Goal: Answer question/provide support

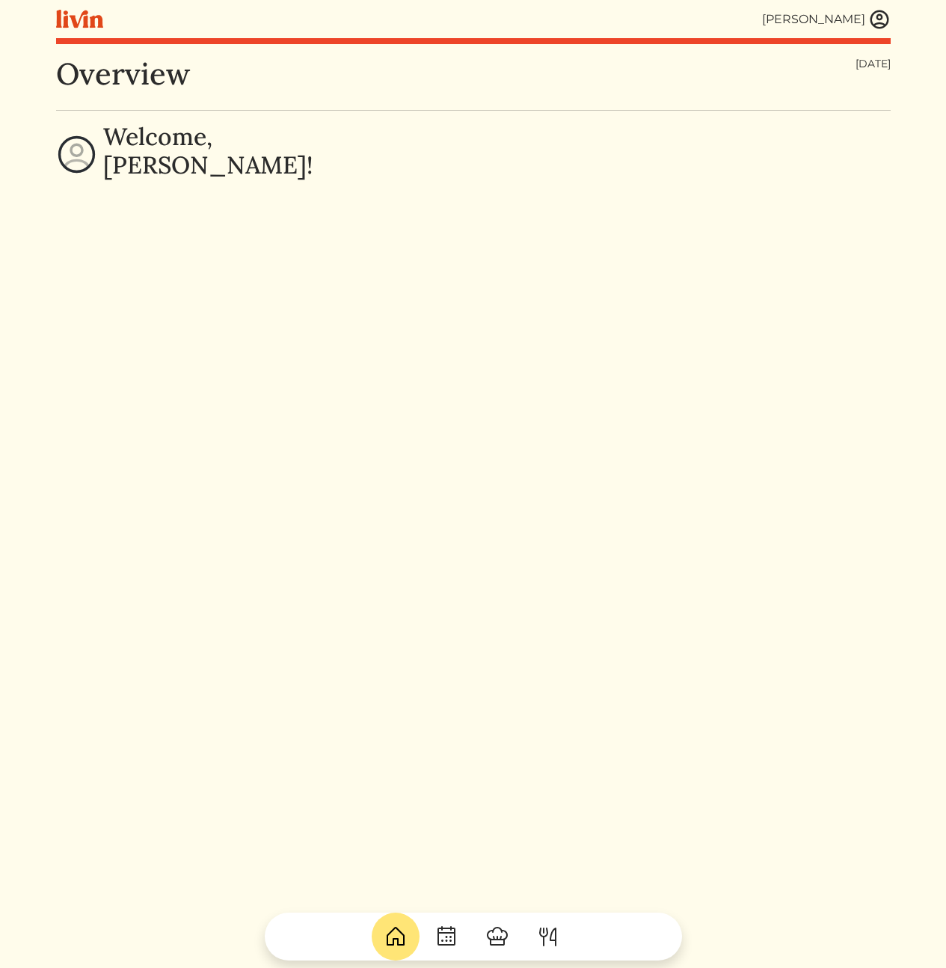
click at [883, 16] on img at bounding box center [879, 19] width 22 height 22
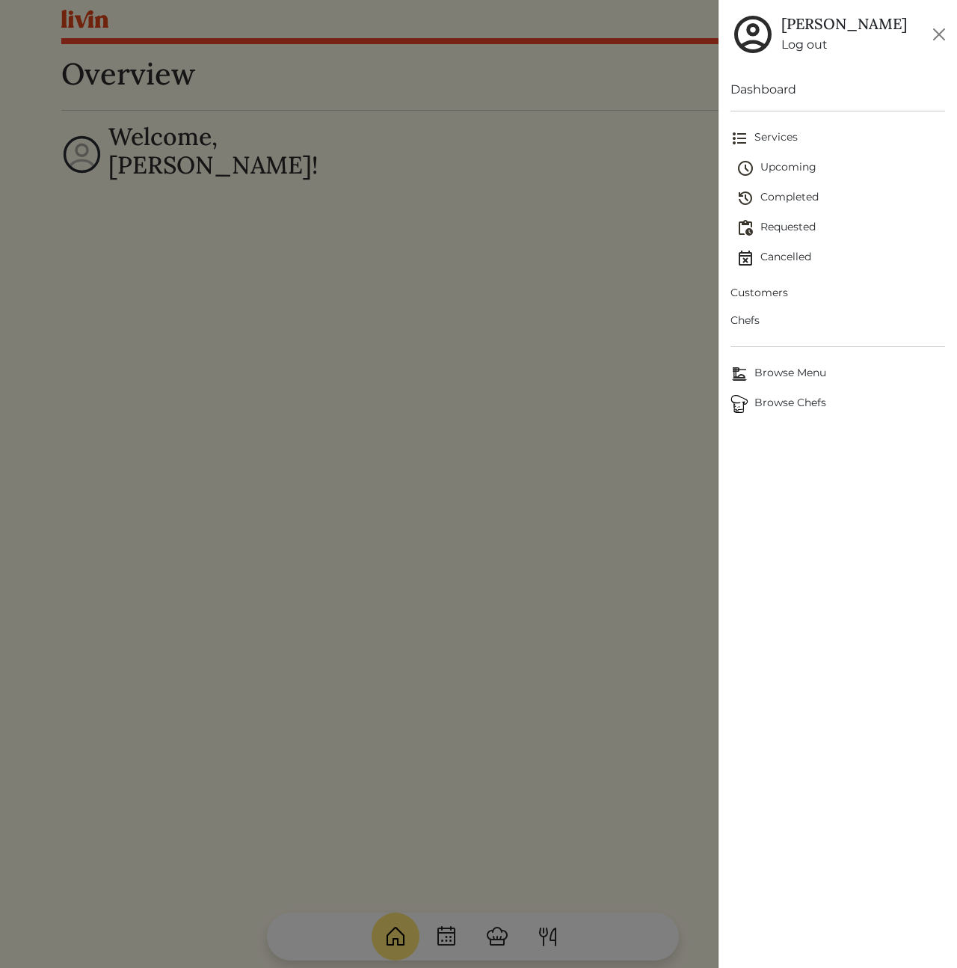
click at [766, 302] on link "Customers" at bounding box center [838, 293] width 215 height 28
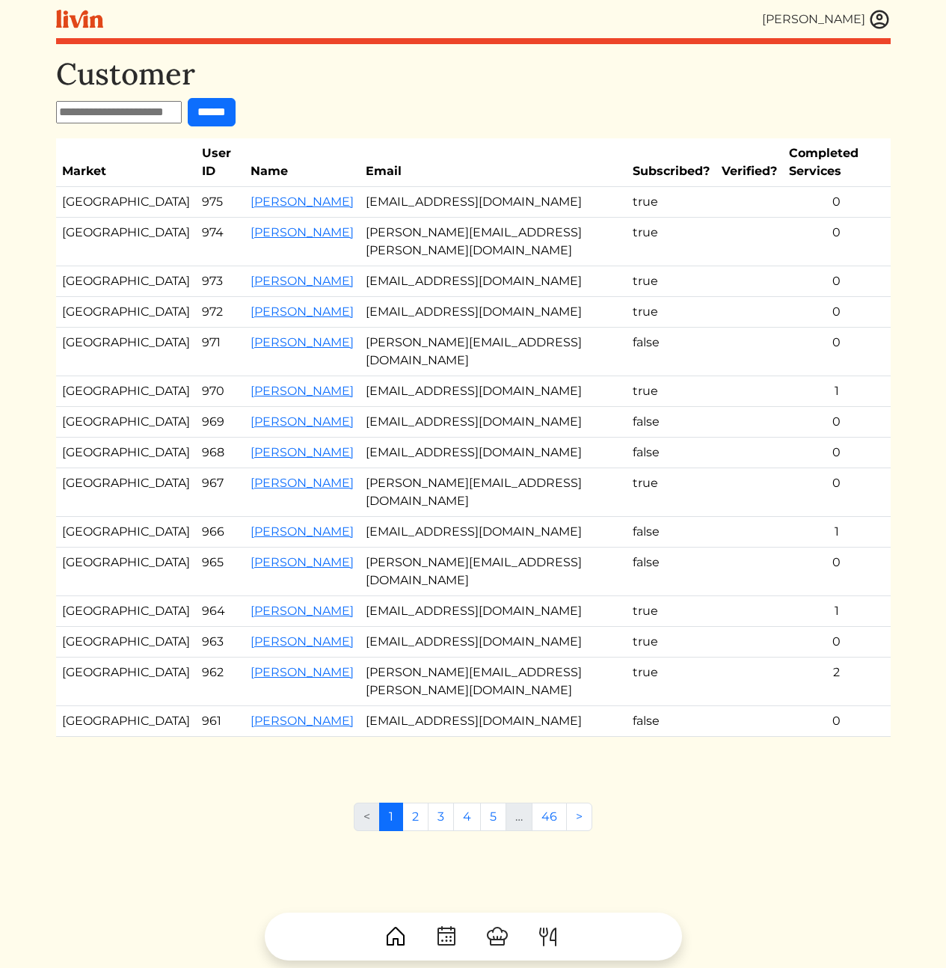
click at [396, 187] on td "[EMAIL_ADDRESS][DOMAIN_NAME]" at bounding box center [493, 202] width 267 height 31
click at [510, 187] on td "[EMAIL_ADDRESS][DOMAIN_NAME]" at bounding box center [493, 202] width 267 height 31
click at [531, 190] on td "[EMAIL_ADDRESS][DOMAIN_NAME]" at bounding box center [493, 202] width 267 height 31
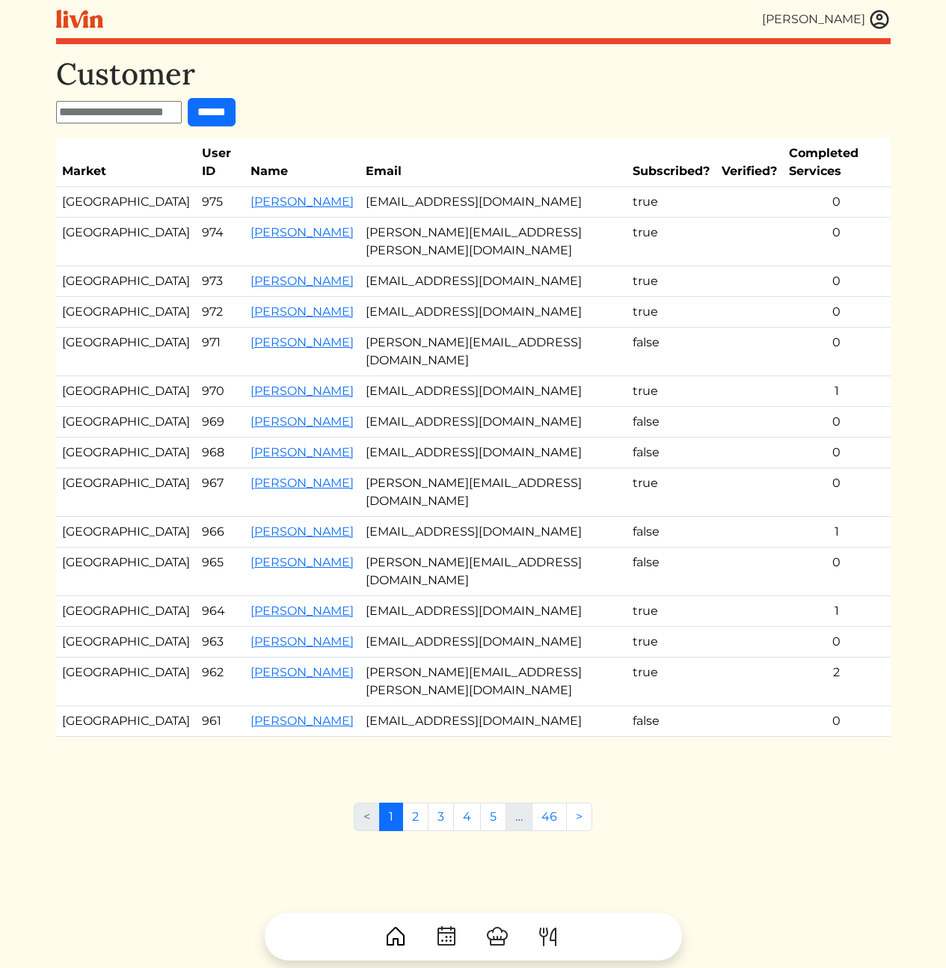
click at [482, 132] on div "Customer ****** Market User ID Name Email Subscribed? Verified? Completed Servi…" at bounding box center [473, 411] width 835 height 710
click at [877, 28] on img at bounding box center [879, 19] width 22 height 22
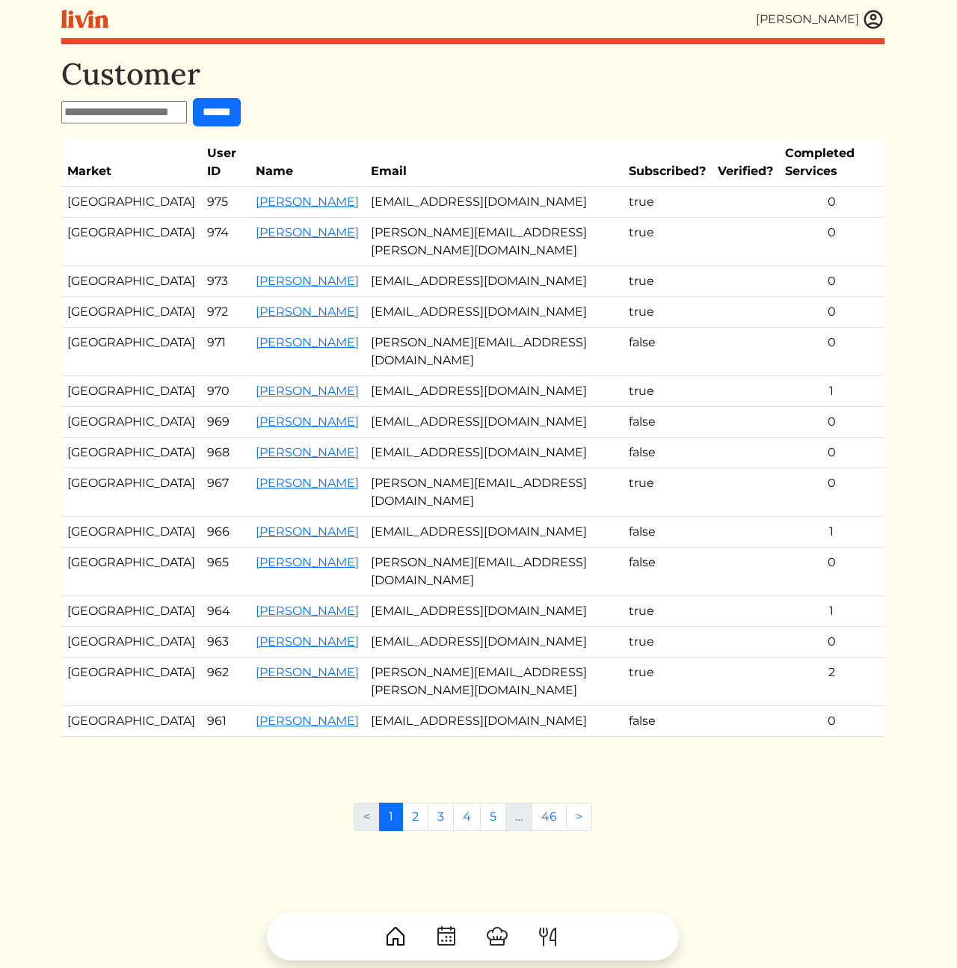
click at [530, 236] on div at bounding box center [478, 484] width 957 height 968
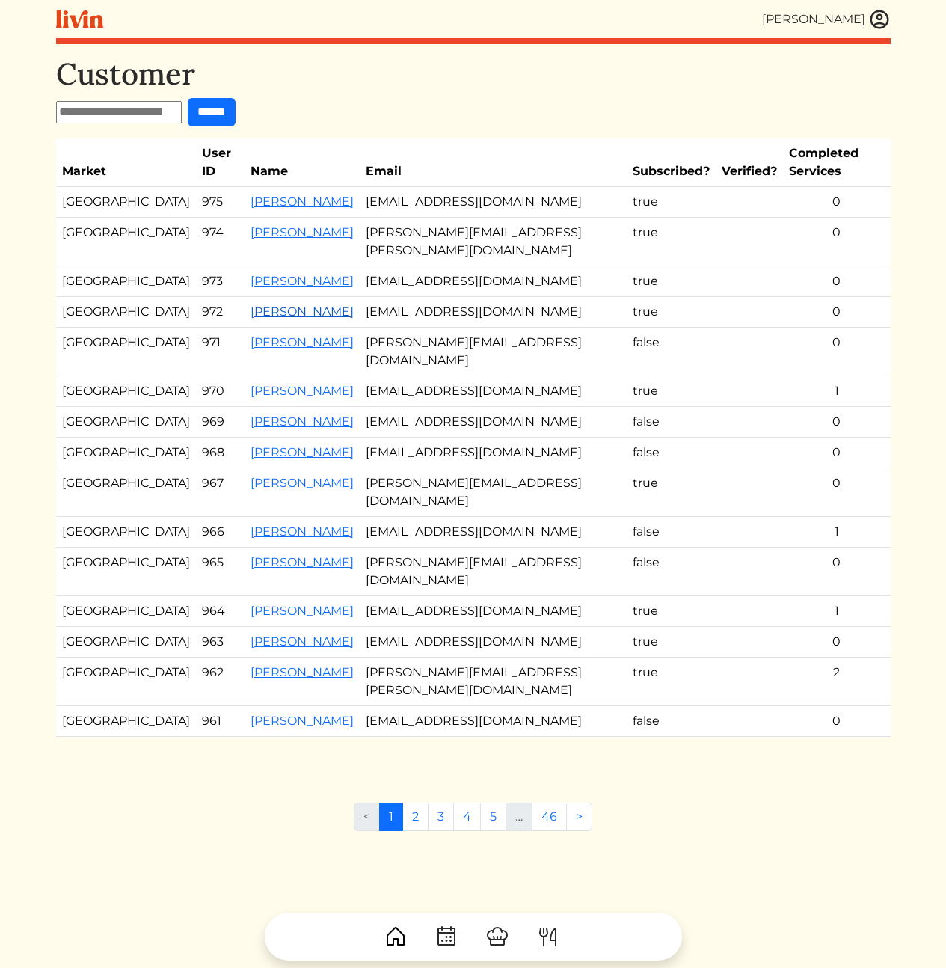
click at [270, 304] on link "[PERSON_NAME]" at bounding box center [302, 311] width 103 height 14
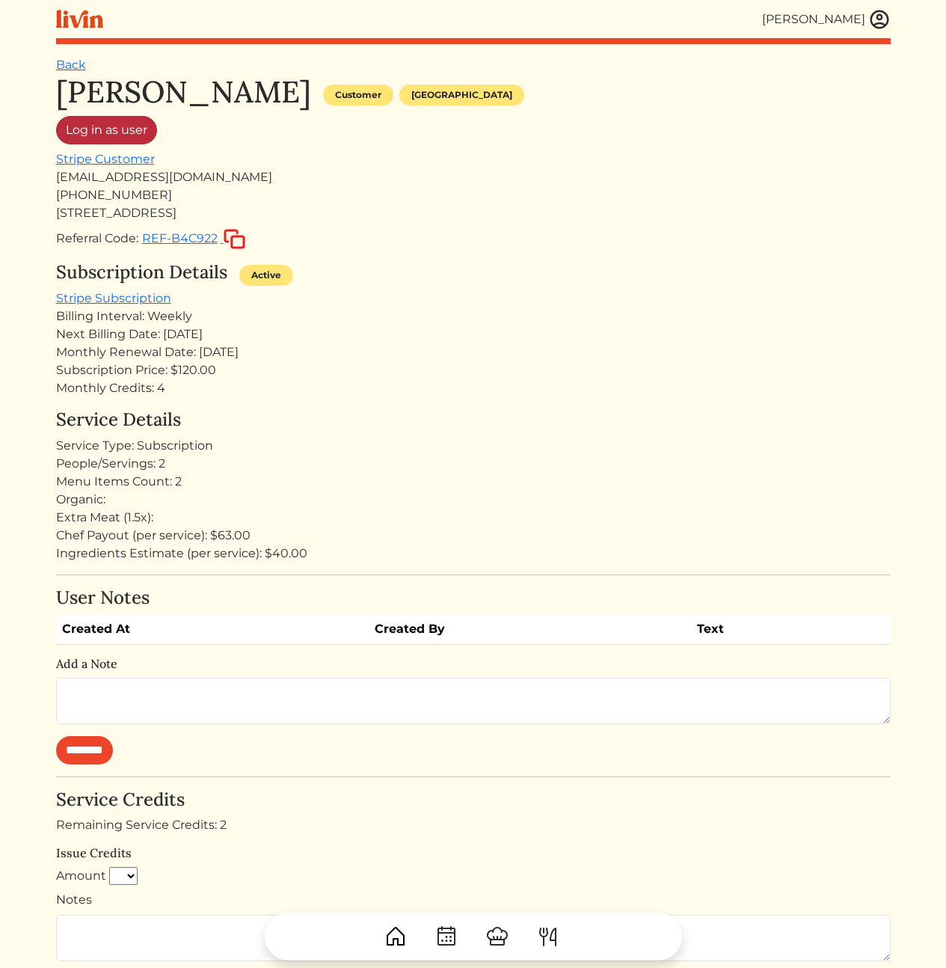
click at [104, 131] on link "Log in as user" at bounding box center [106, 130] width 101 height 28
